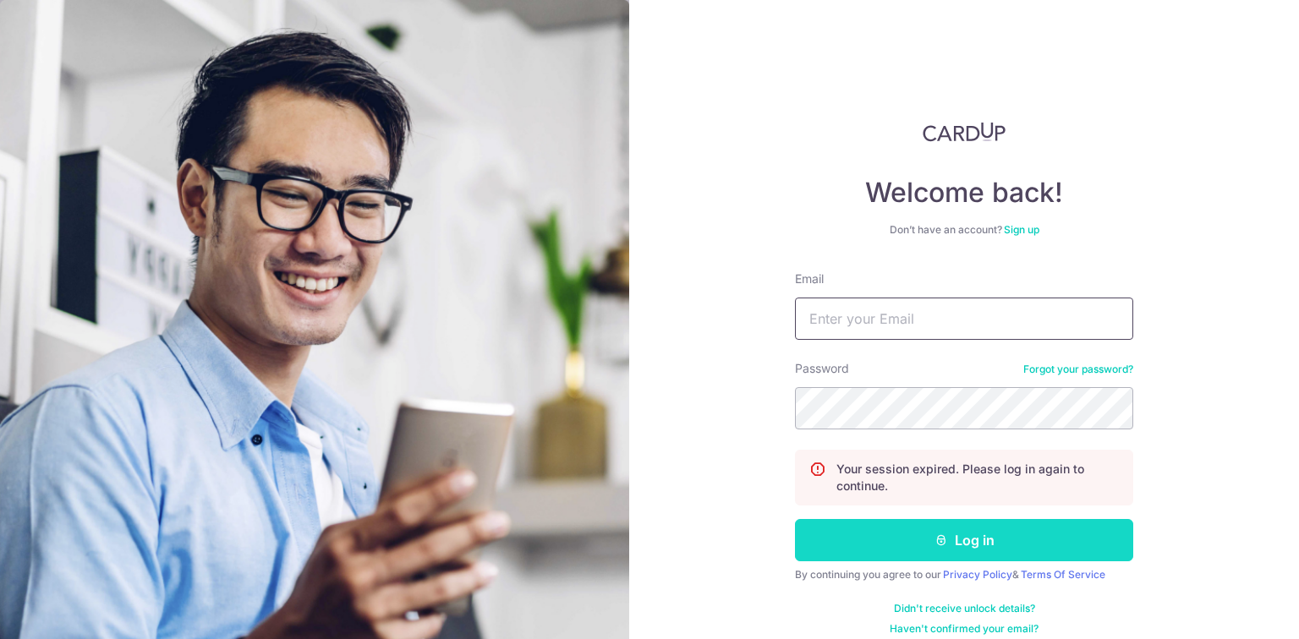
type input "[EMAIL_ADDRESS][DOMAIN_NAME]"
click at [946, 551] on button "Log in" at bounding box center [964, 540] width 338 height 42
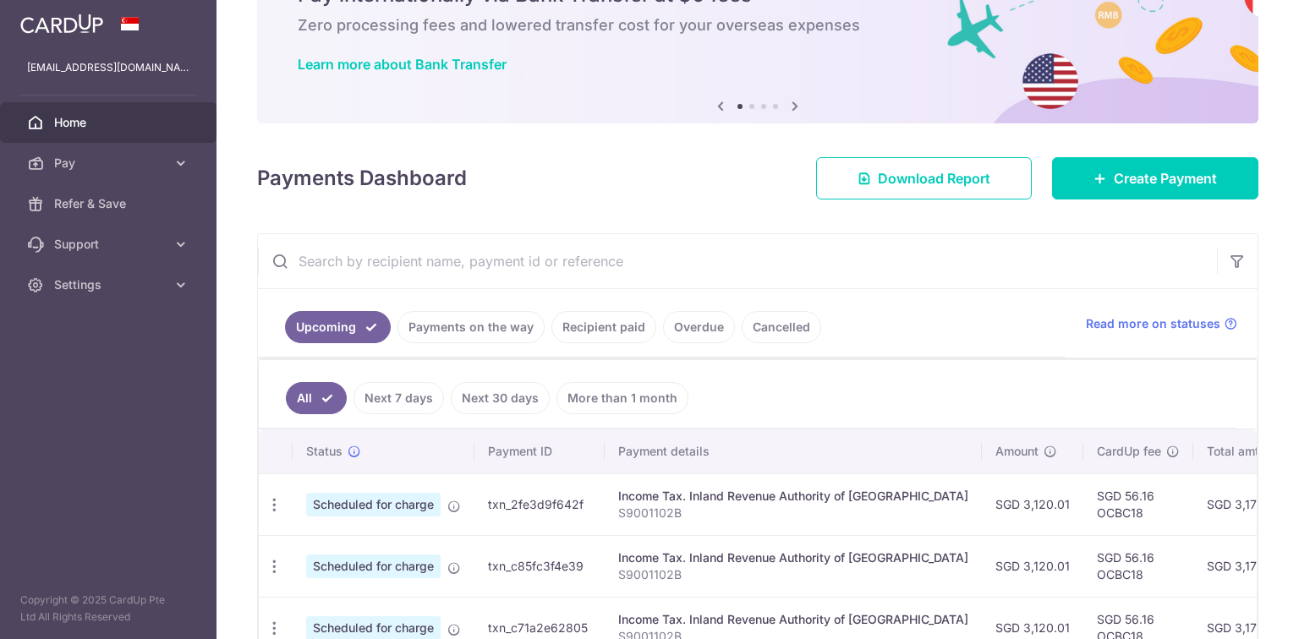
scroll to position [135, 0]
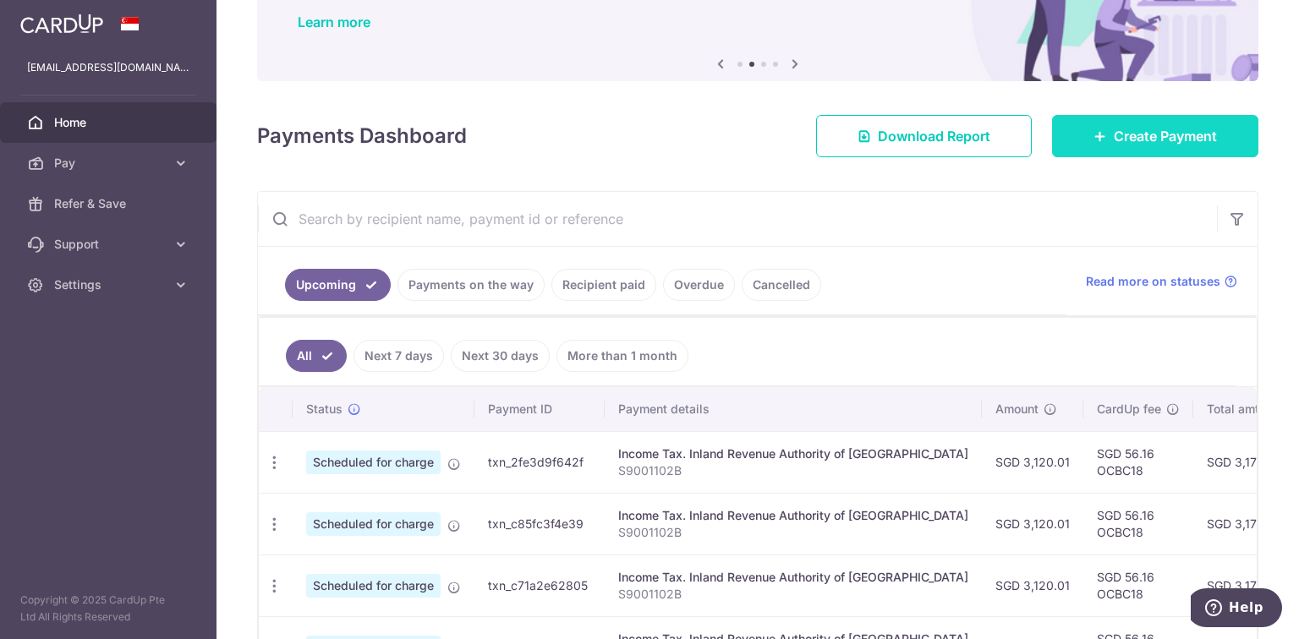
click at [1148, 141] on span "Create Payment" at bounding box center [1165, 136] width 103 height 20
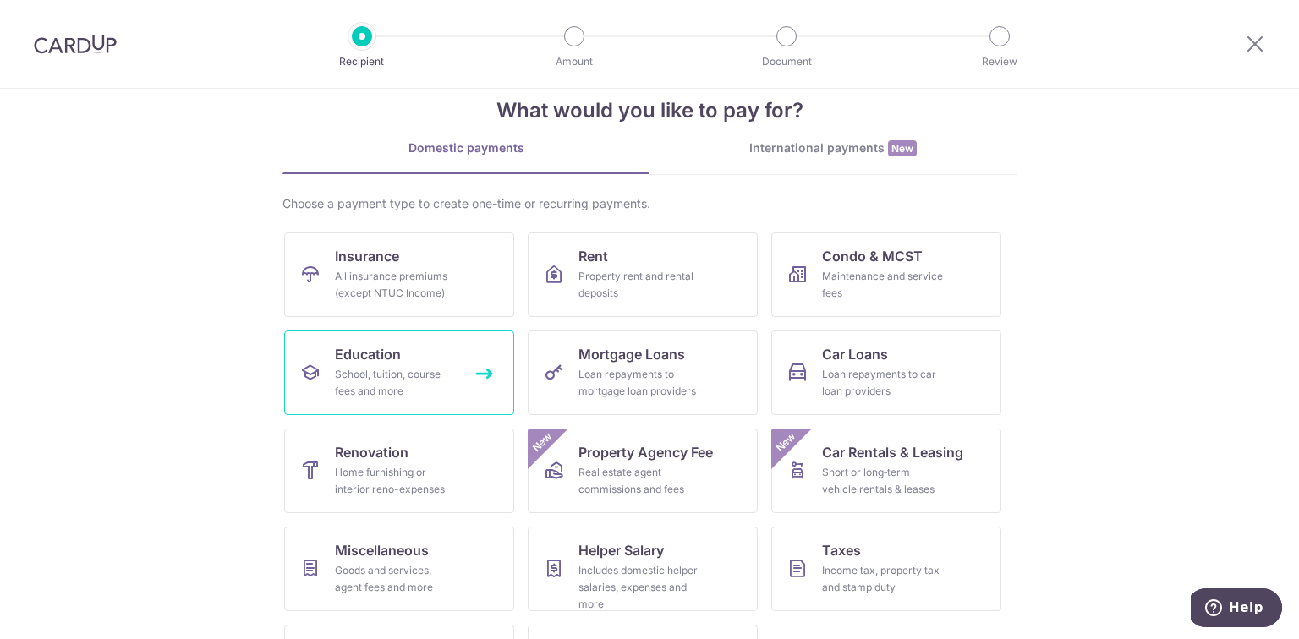
scroll to position [68, 0]
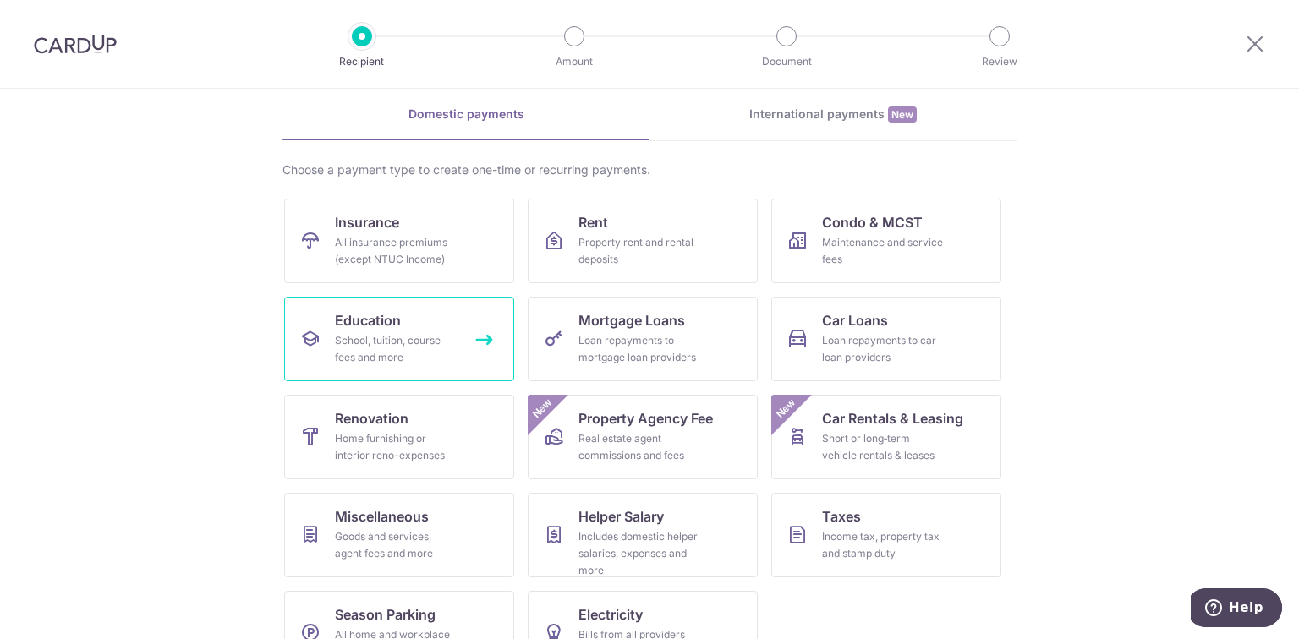
click at [412, 351] on div "School, tuition, course fees and more" at bounding box center [396, 349] width 122 height 34
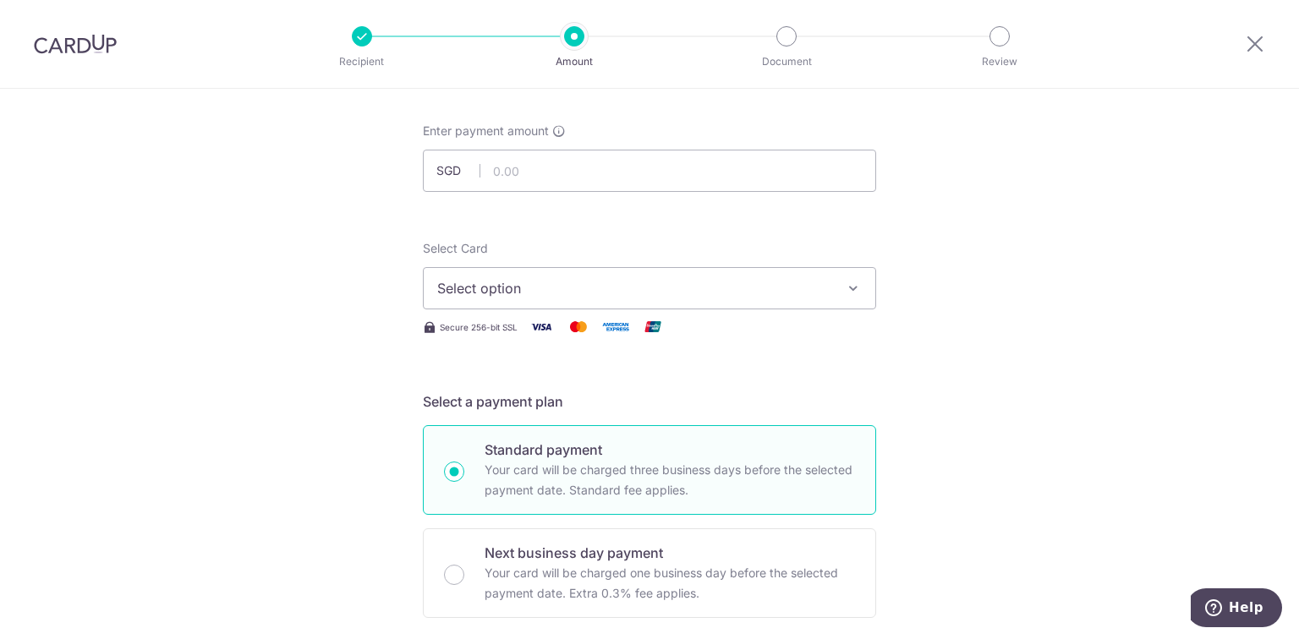
scroll to position [68, 0]
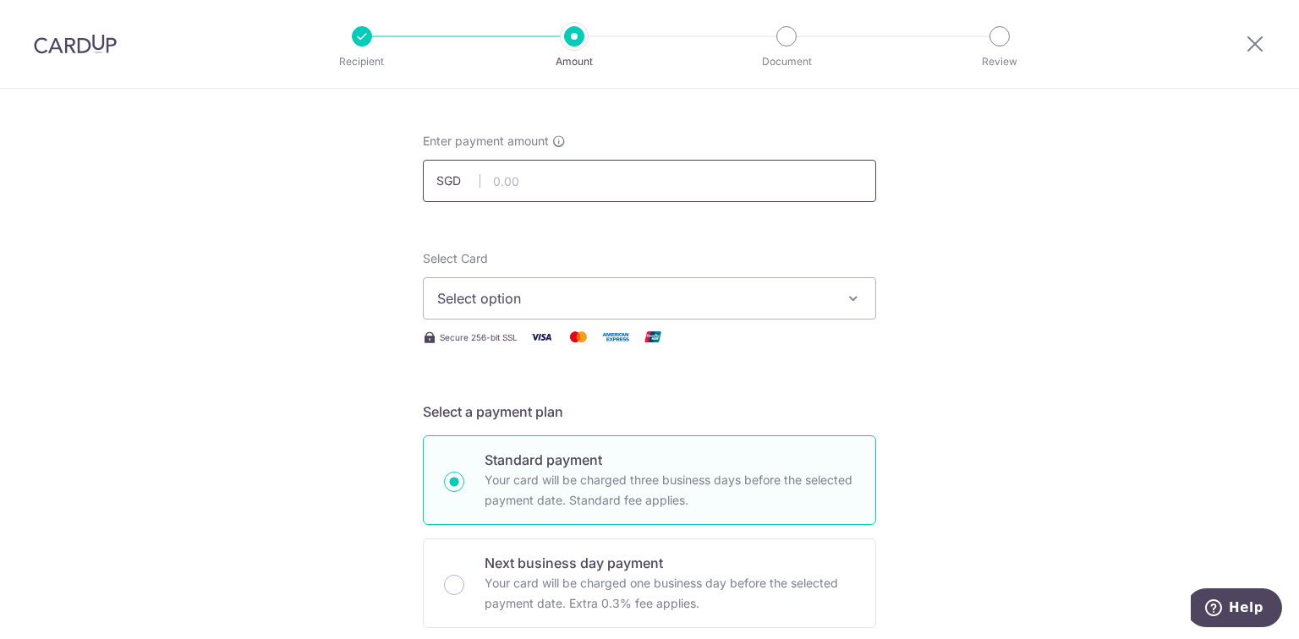
click at [523, 179] on input "text" at bounding box center [649, 181] width 453 height 42
type input "1,707.78"
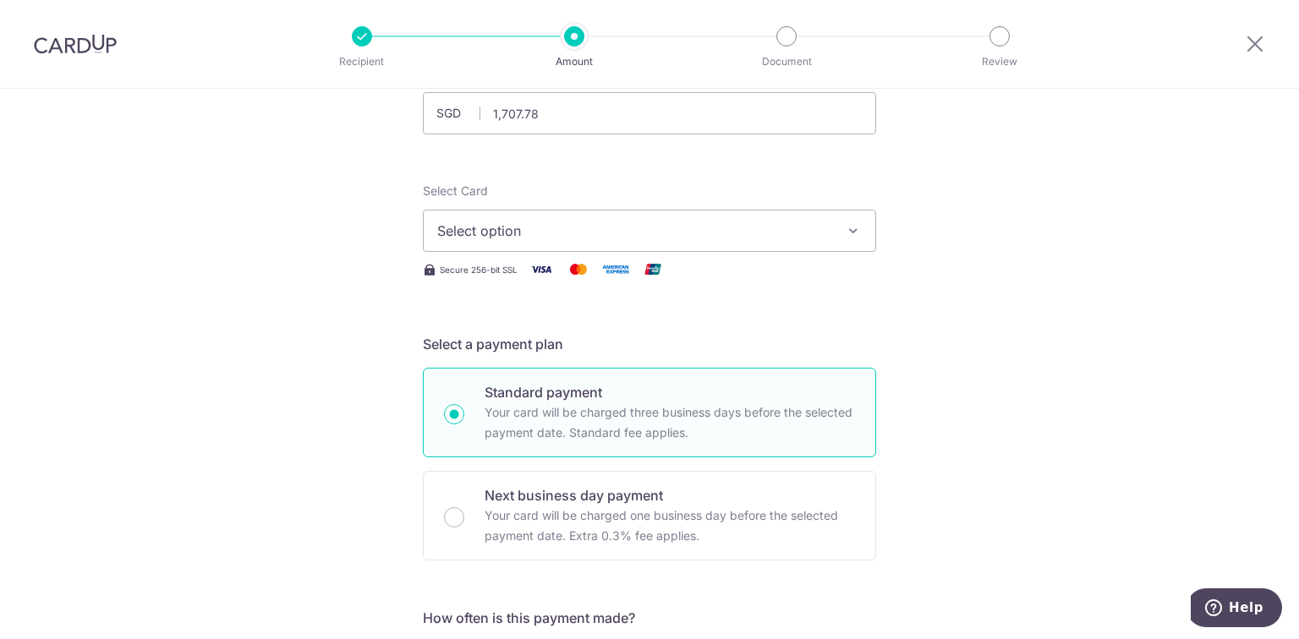
click at [509, 244] on button "Select option" at bounding box center [649, 231] width 453 height 42
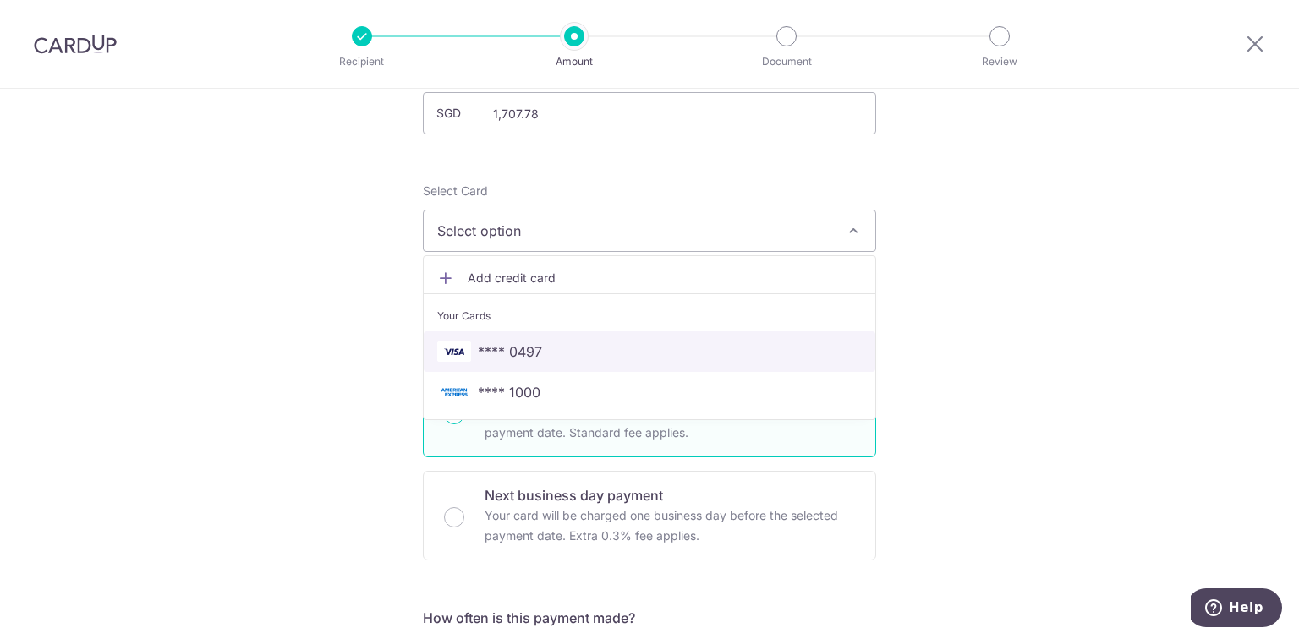
click at [545, 354] on span "**** 0497" at bounding box center [649, 352] width 425 height 20
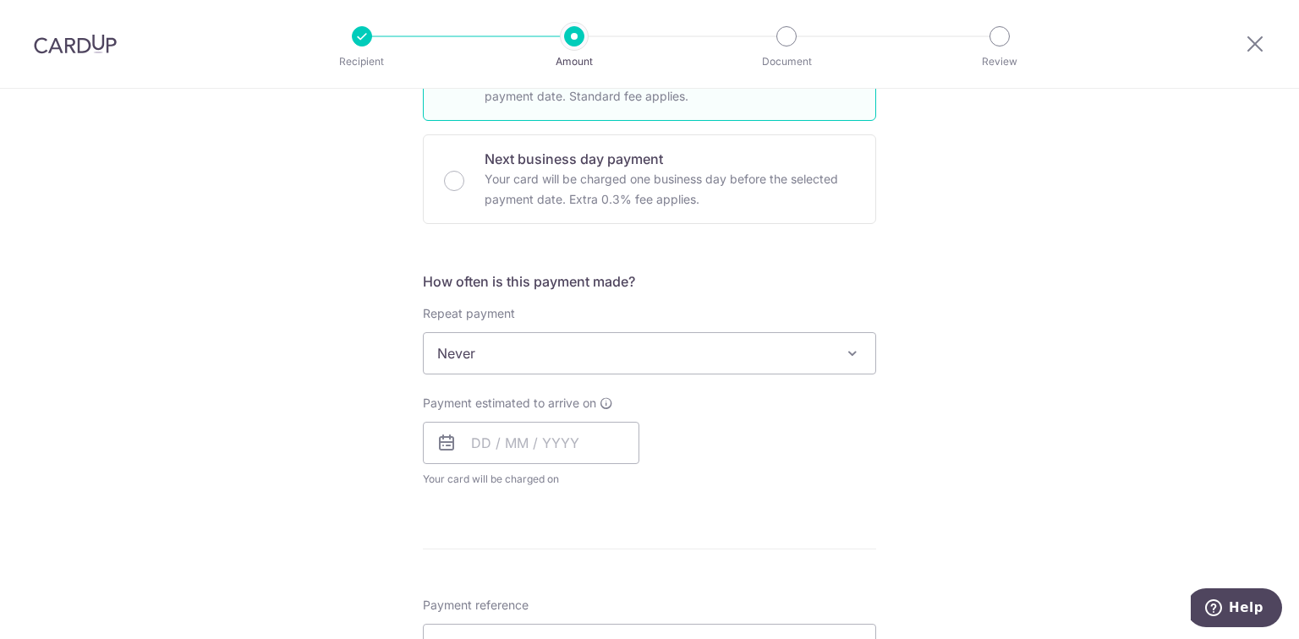
scroll to position [474, 0]
click at [504, 343] on span "Never" at bounding box center [650, 352] width 452 height 41
click at [494, 450] on input "text" at bounding box center [531, 441] width 216 height 42
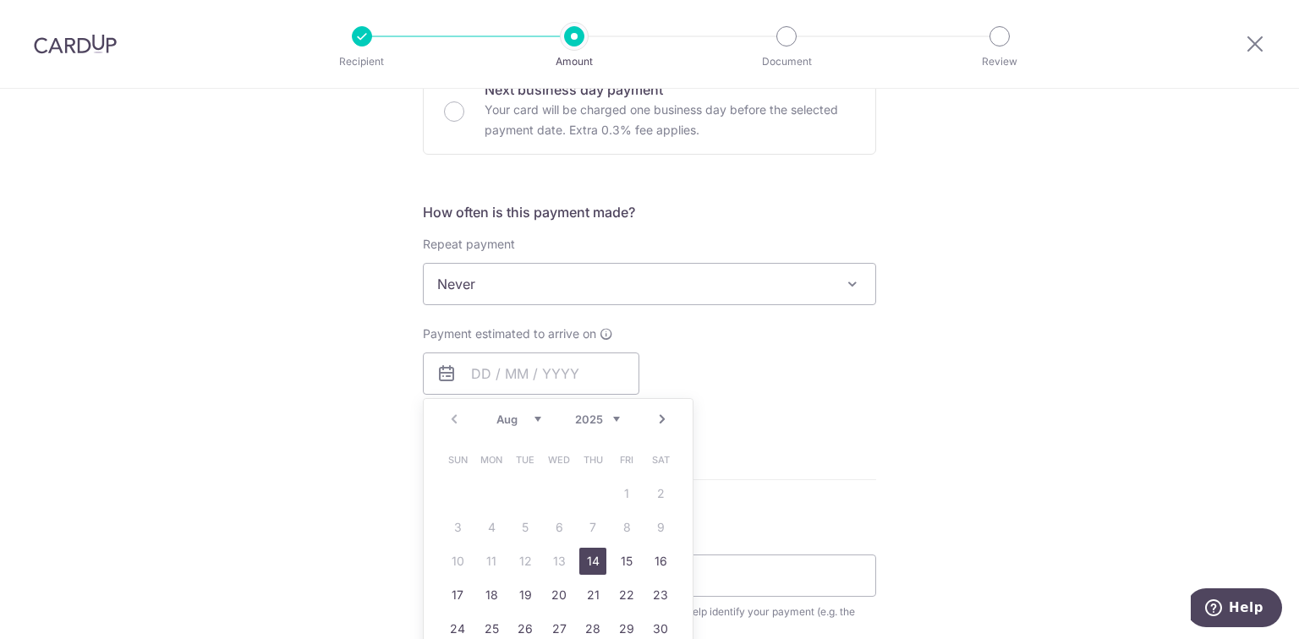
click at [431, 440] on div "Prev Next Aug Sep Oct Nov Dec 2025 2026 2027 2028 2029 2030 2031 2032 2033 2034…" at bounding box center [558, 568] width 271 height 341
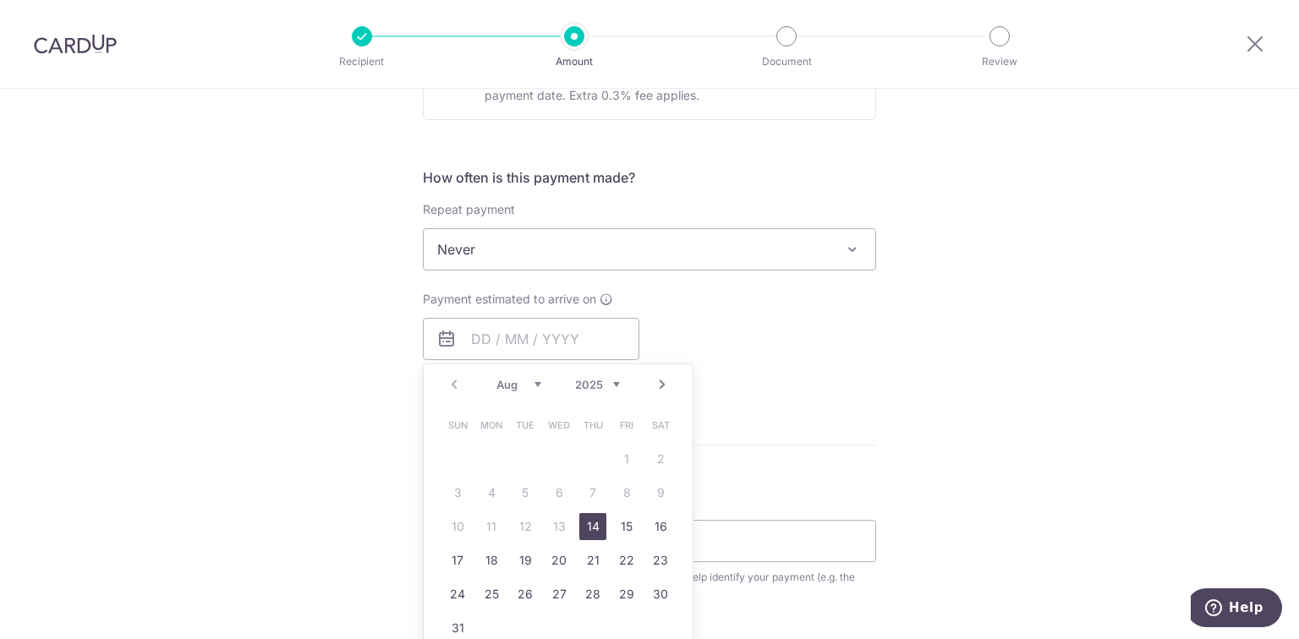
scroll to position [609, 0]
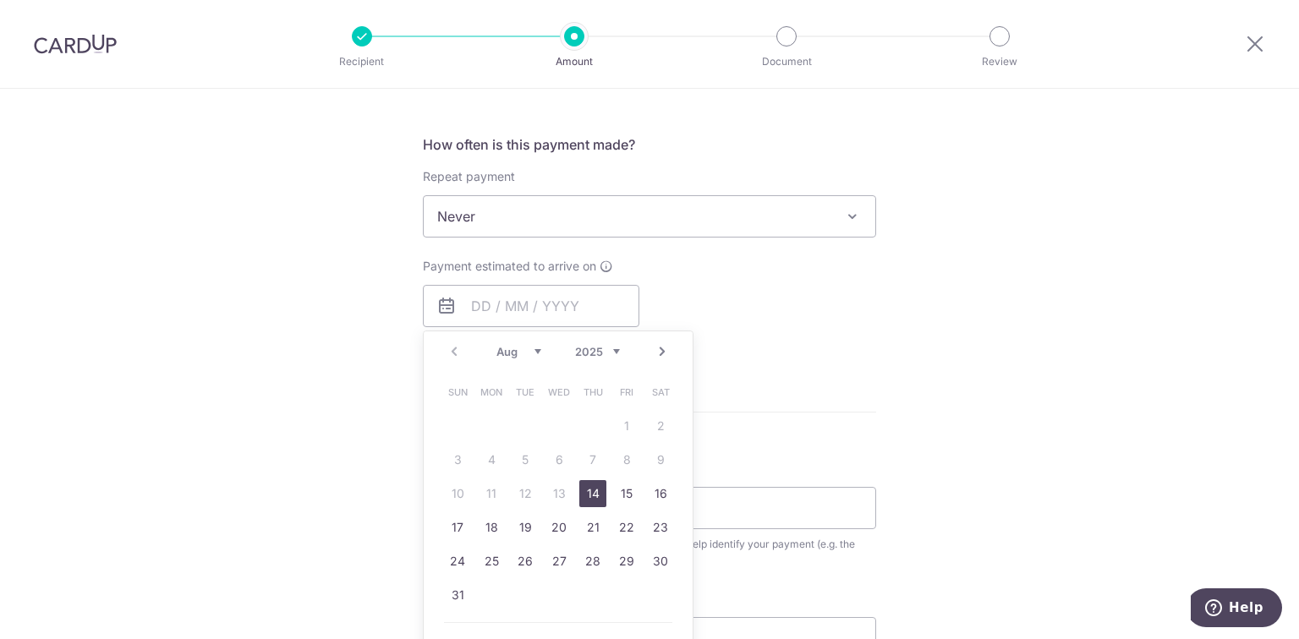
click at [589, 493] on link "14" at bounding box center [592, 493] width 27 height 27
type input "14/08/2025"
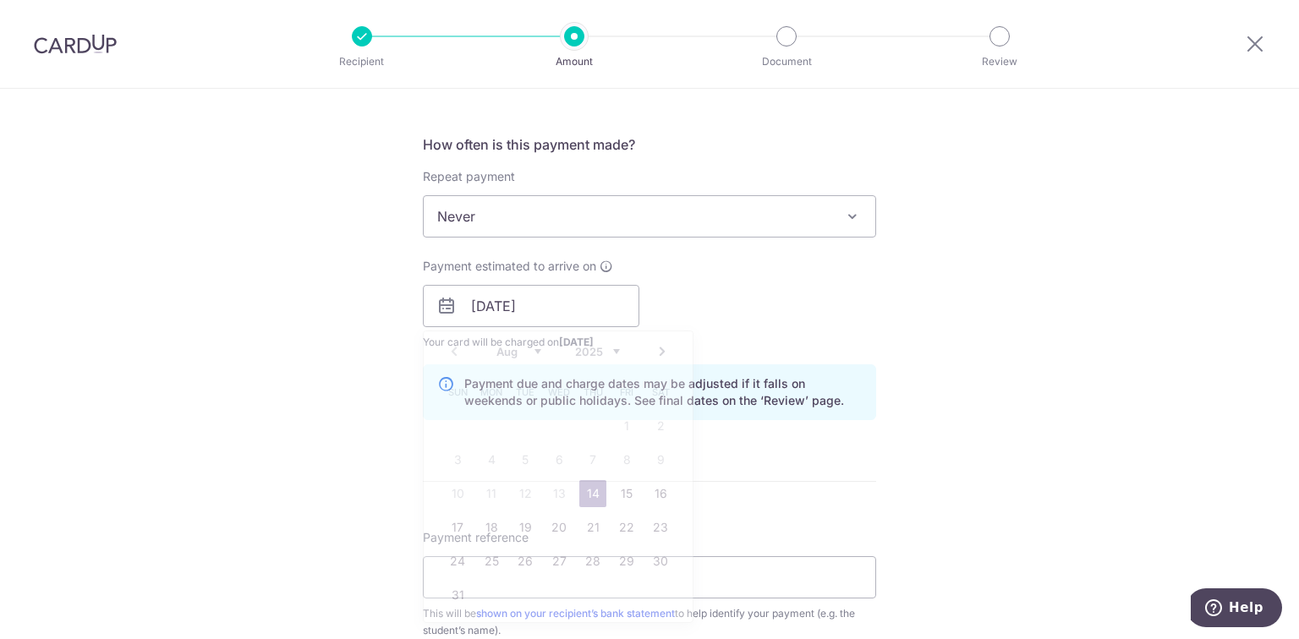
scroll to position [677, 0]
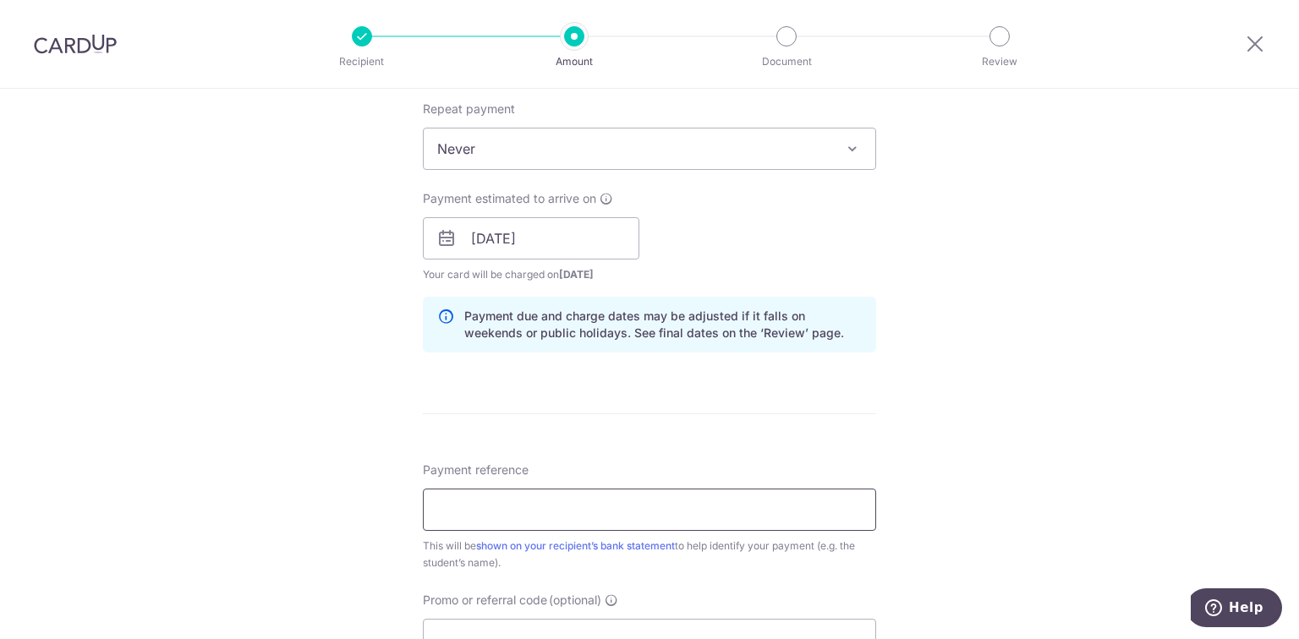
click at [545, 504] on input "Payment reference" at bounding box center [649, 510] width 453 height 42
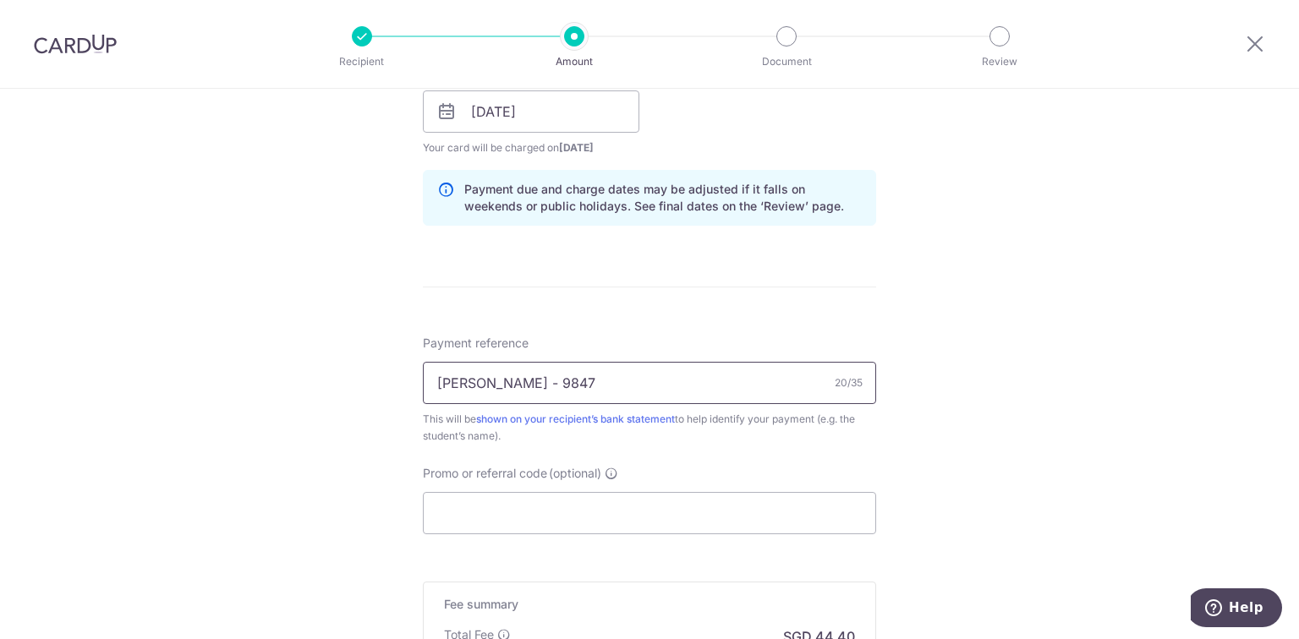
scroll to position [812, 0]
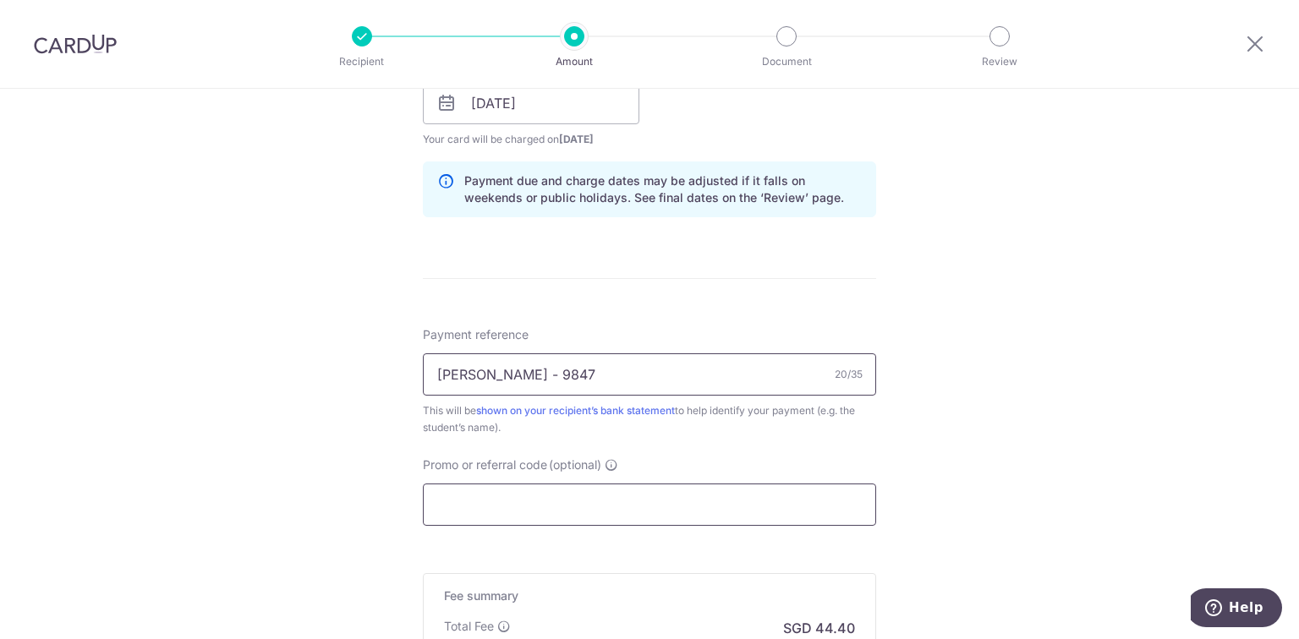
type input "Charlotte Chu - 9847"
click at [547, 508] on input "Promo or referral code (optional)" at bounding box center [649, 505] width 453 height 42
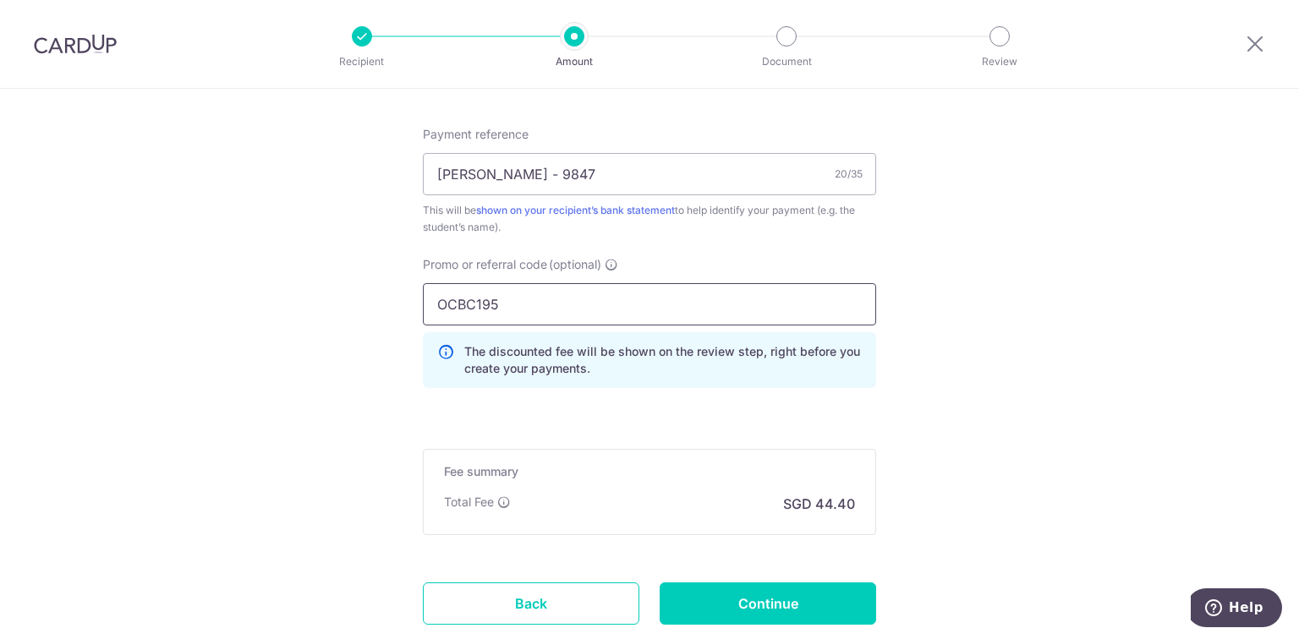
scroll to position [1015, 0]
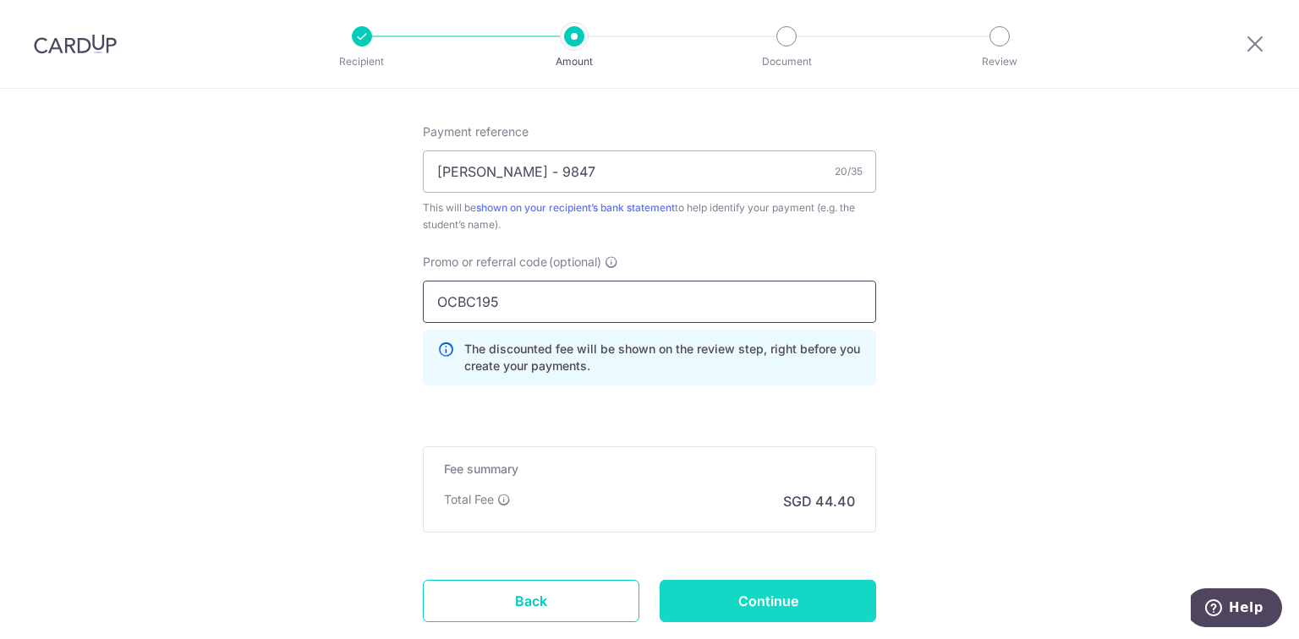
type input "OCBC195"
click at [767, 605] on input "Continue" at bounding box center [768, 601] width 216 height 42
type input "Create Schedule"
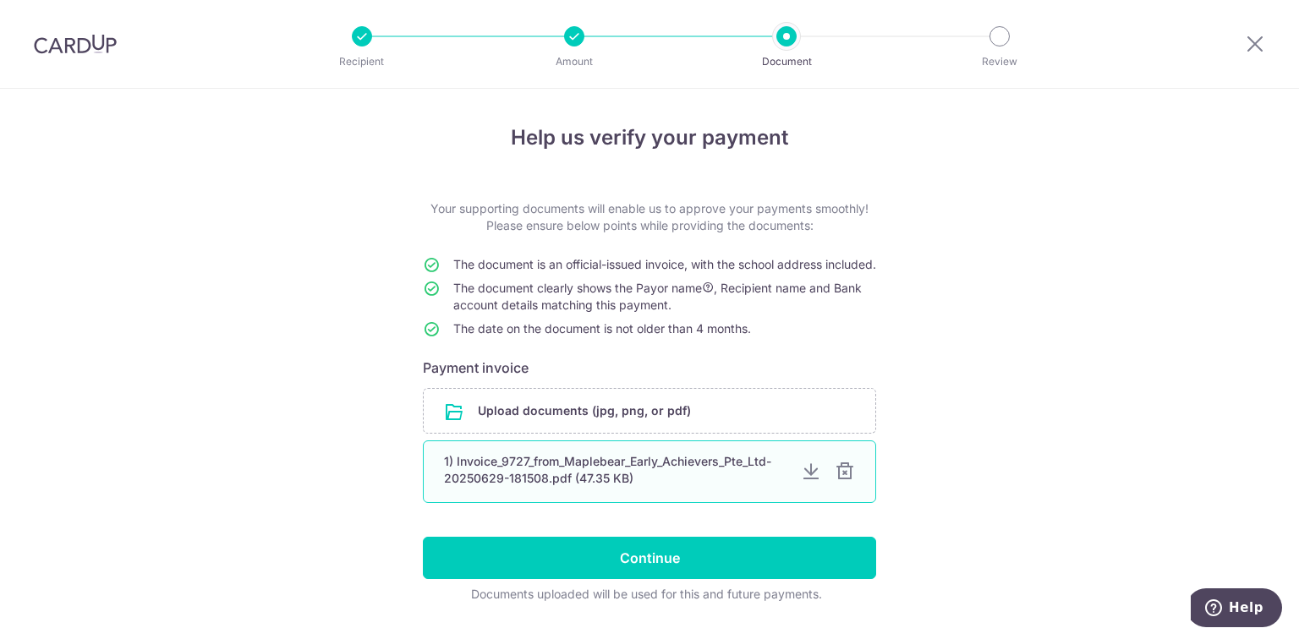
click at [845, 482] on div at bounding box center [845, 472] width 20 height 20
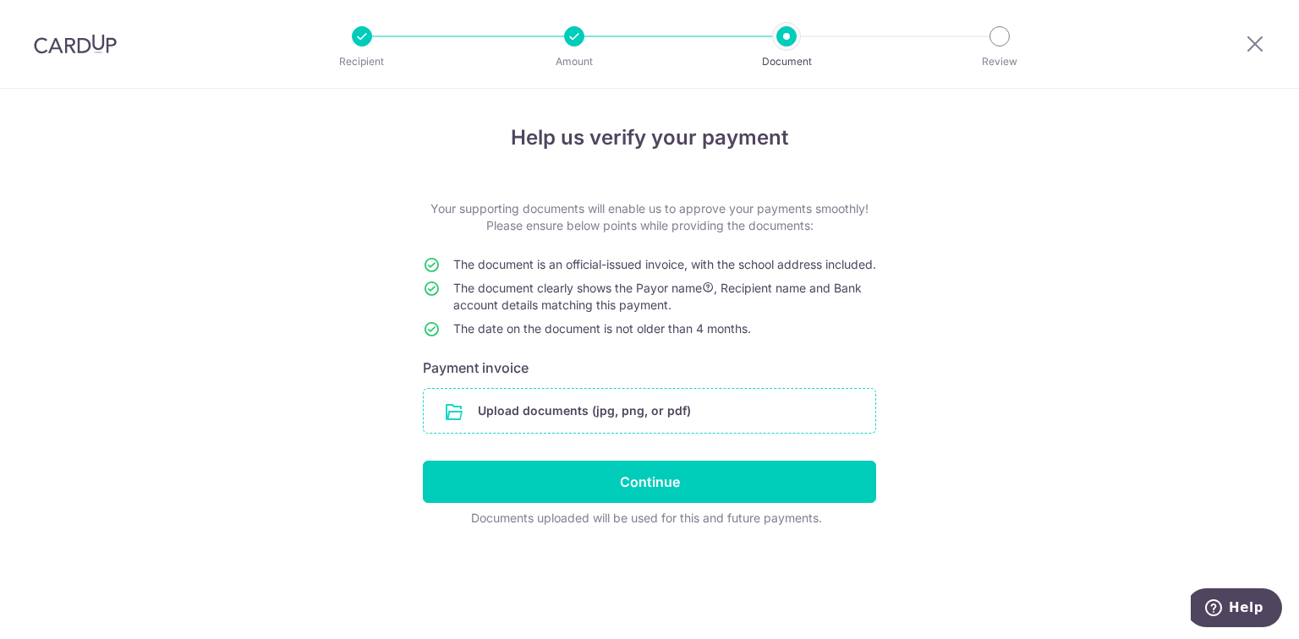
click at [636, 433] on input "file" at bounding box center [650, 411] width 452 height 44
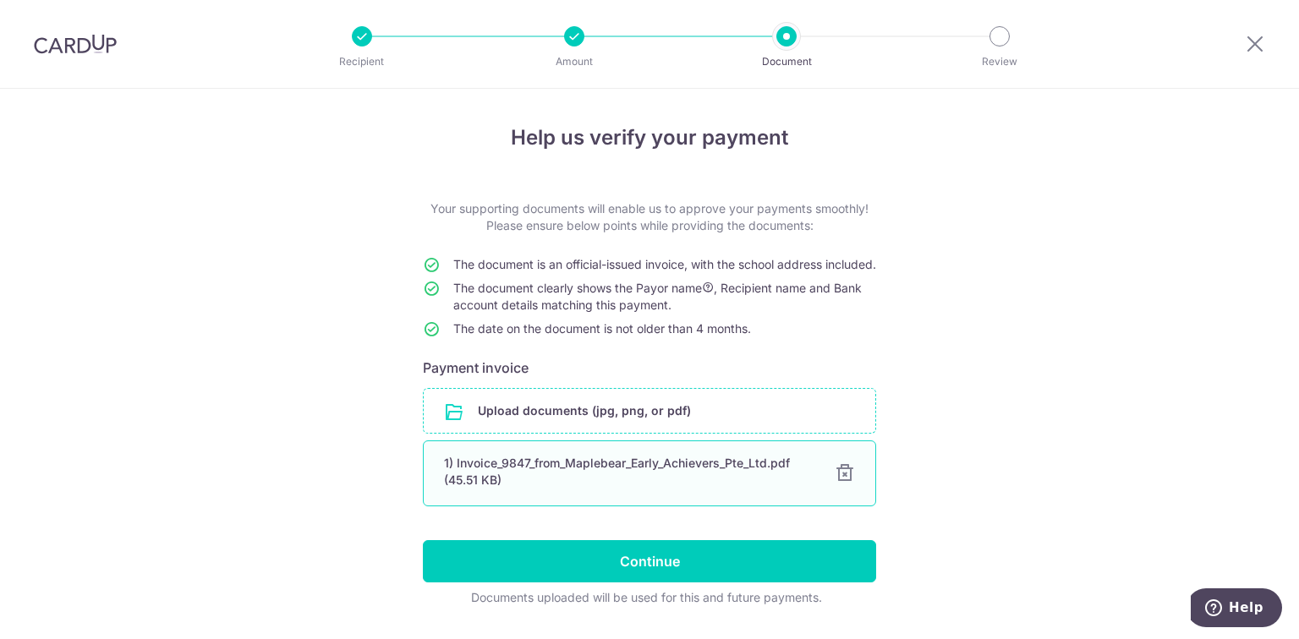
click at [836, 484] on div at bounding box center [845, 473] width 20 height 20
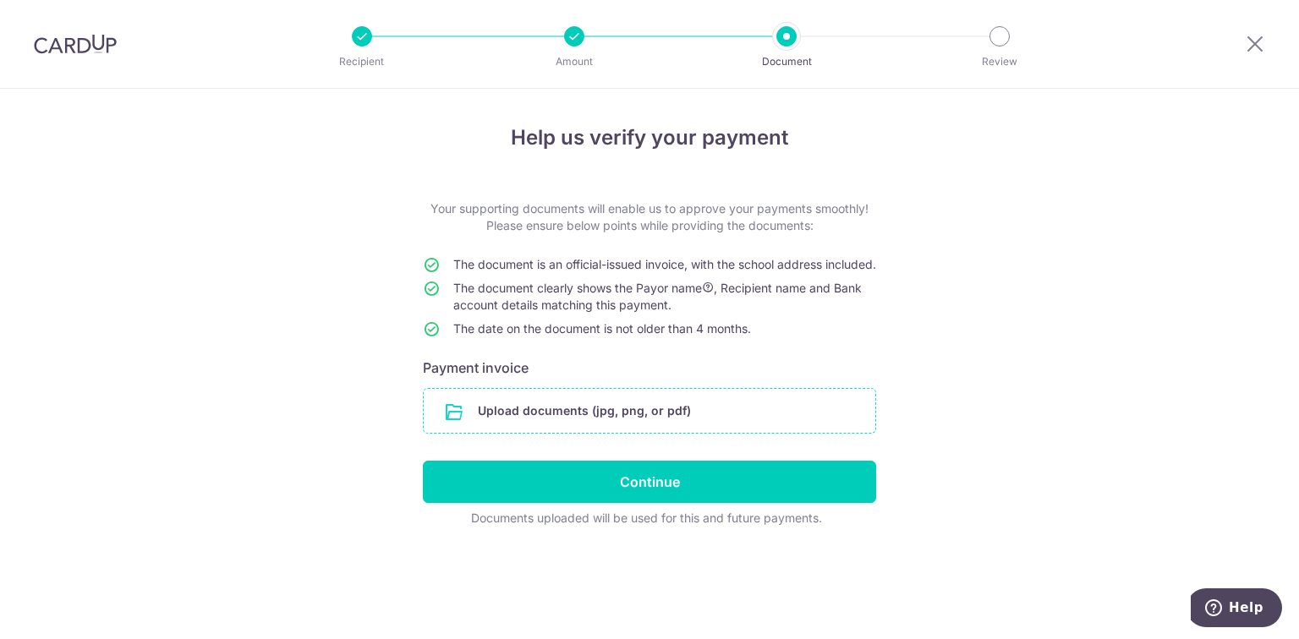
click at [586, 422] on input "file" at bounding box center [650, 411] width 452 height 44
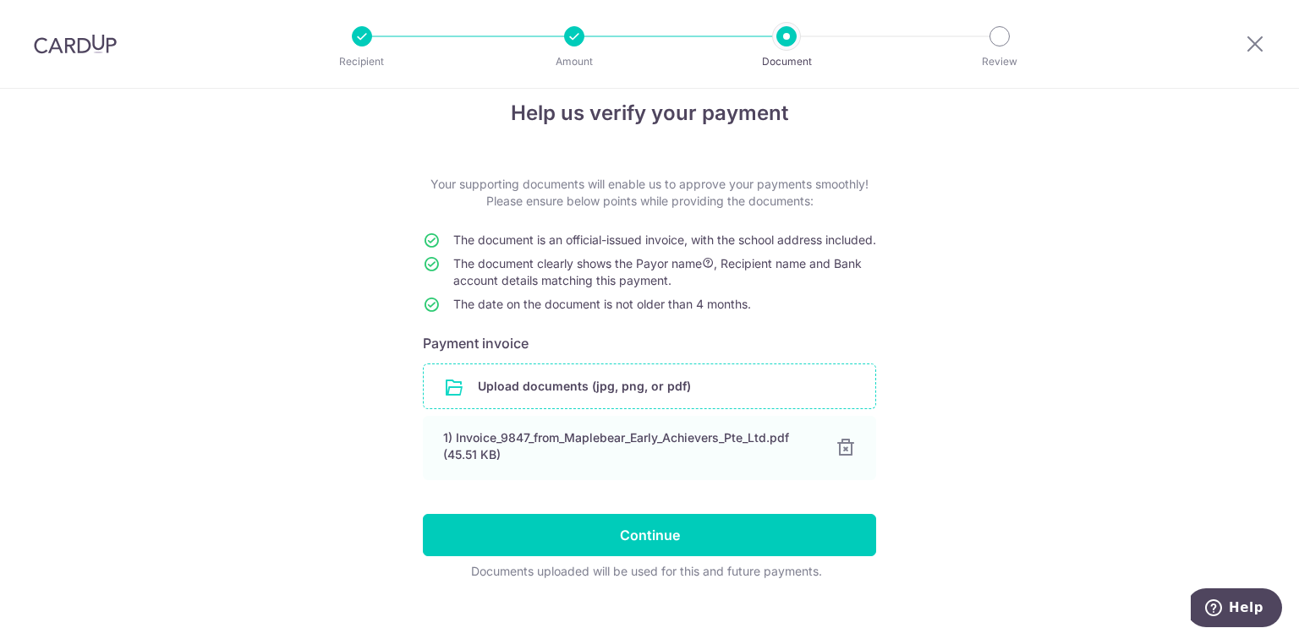
scroll to position [61, 0]
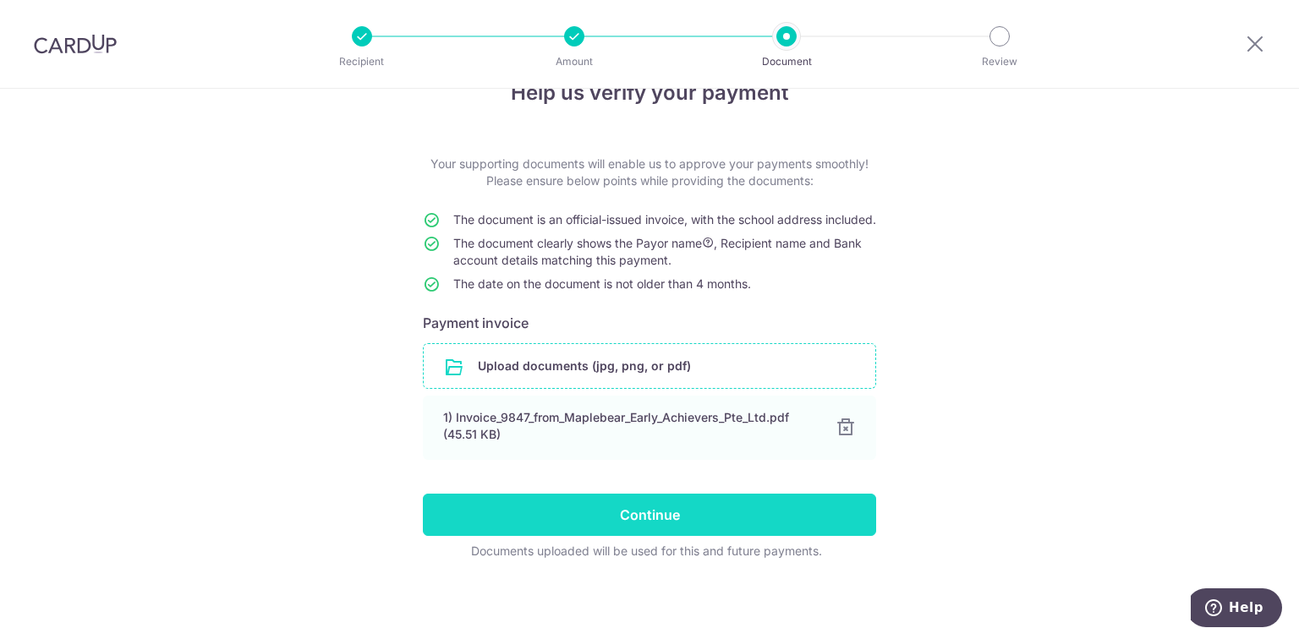
click at [670, 518] on input "Continue" at bounding box center [649, 515] width 453 height 42
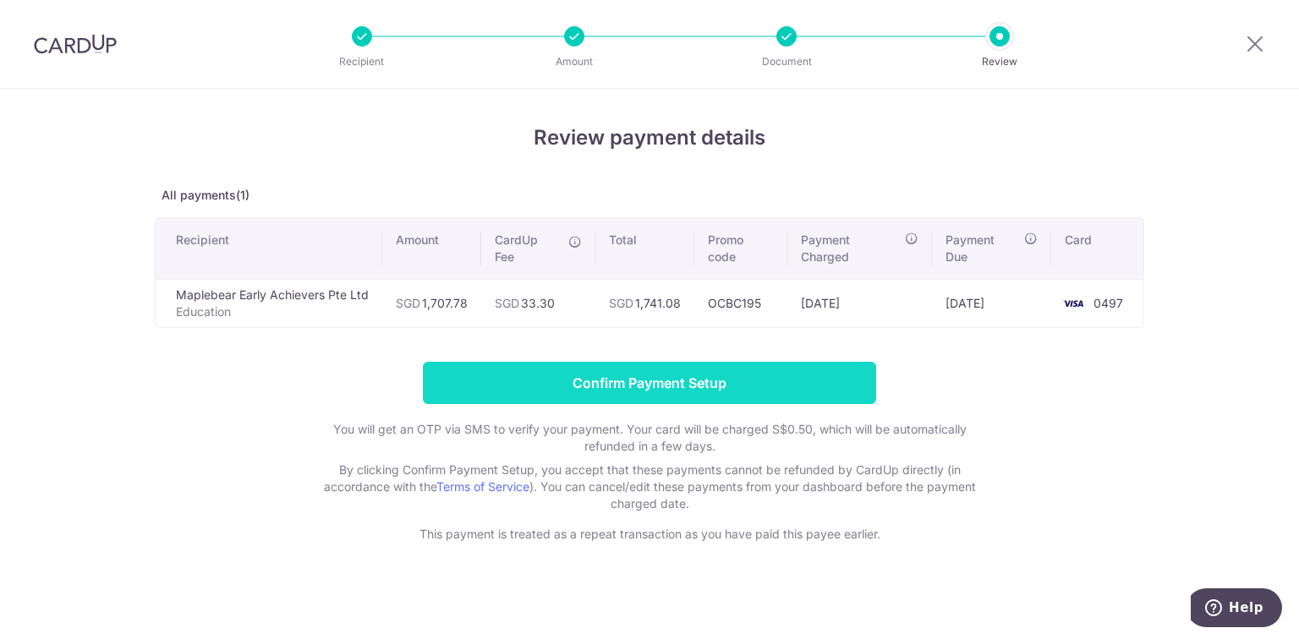
click at [775, 372] on input "Confirm Payment Setup" at bounding box center [649, 383] width 453 height 42
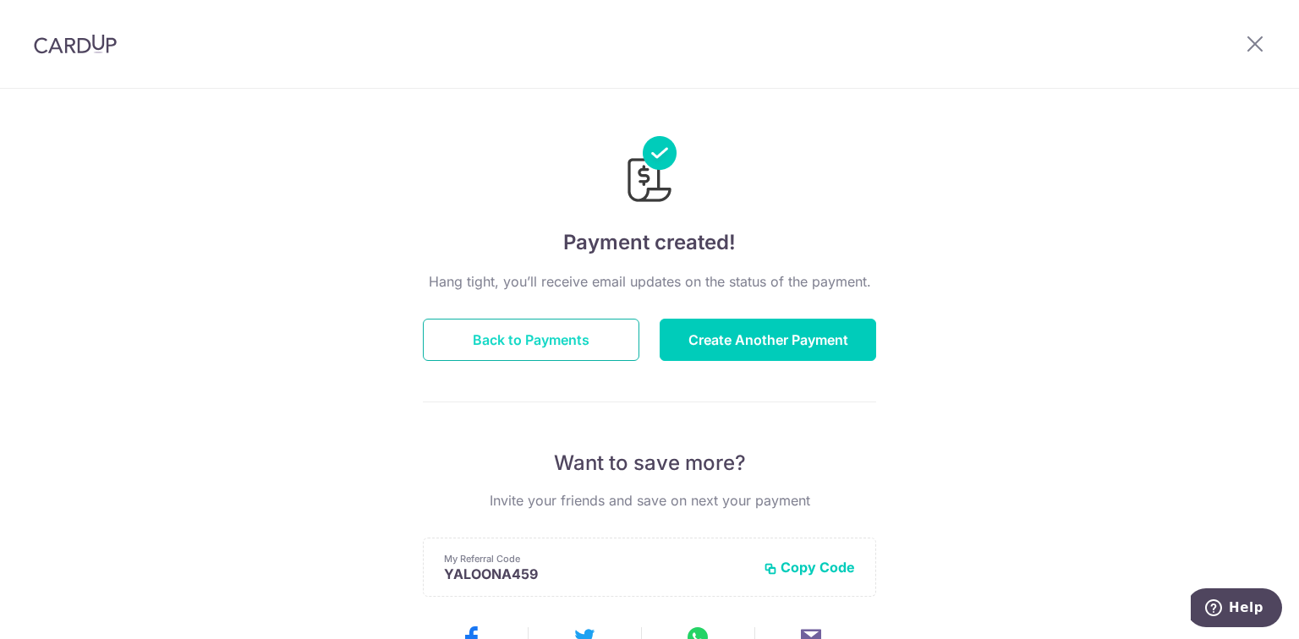
click at [561, 348] on button "Back to Payments" at bounding box center [531, 340] width 216 height 42
